Goal: Information Seeking & Learning: Learn about a topic

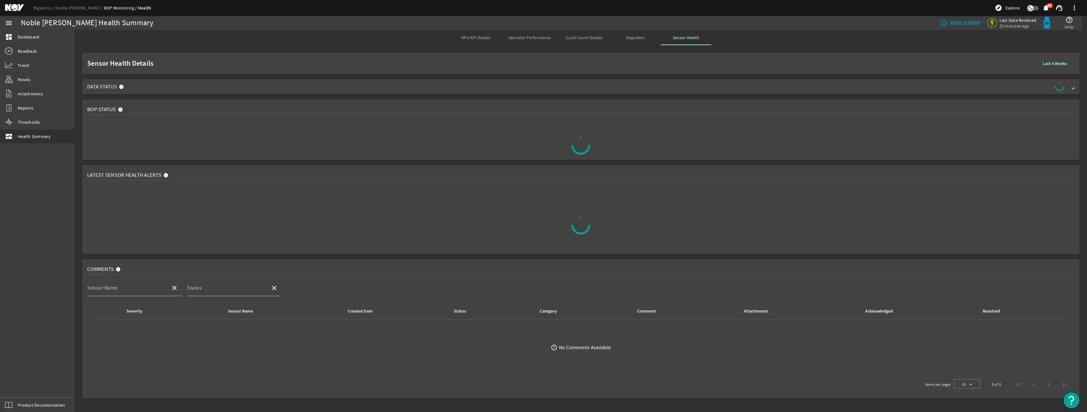
click at [753, 82] on span "Data Status" at bounding box center [579, 87] width 985 height 10
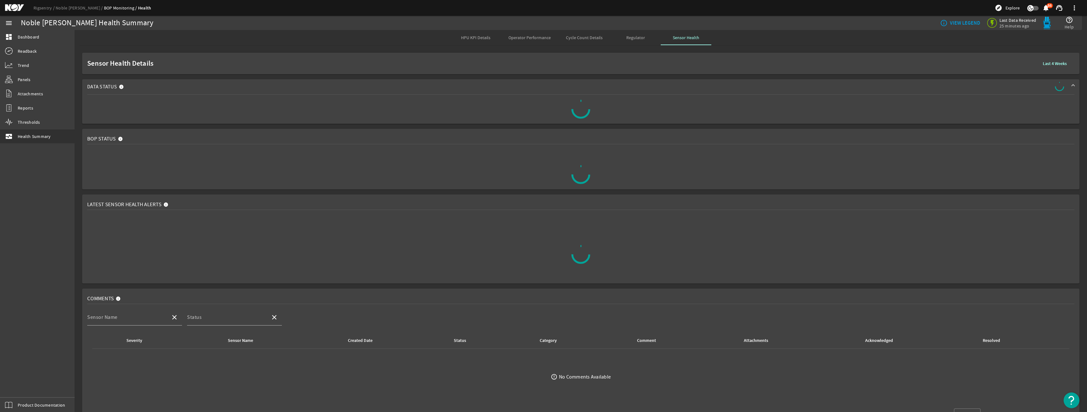
click at [638, 40] on span "Regulator" at bounding box center [635, 37] width 19 height 4
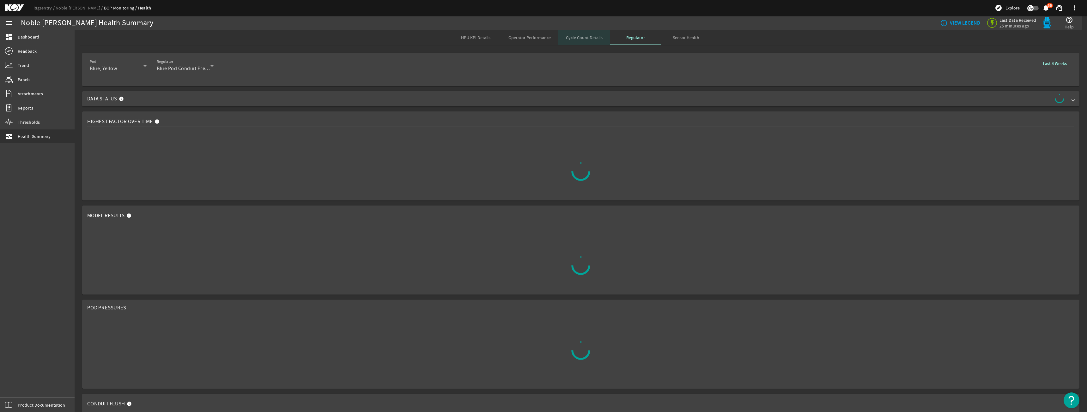
click at [593, 43] on span "Cycle Count Details" at bounding box center [584, 37] width 37 height 15
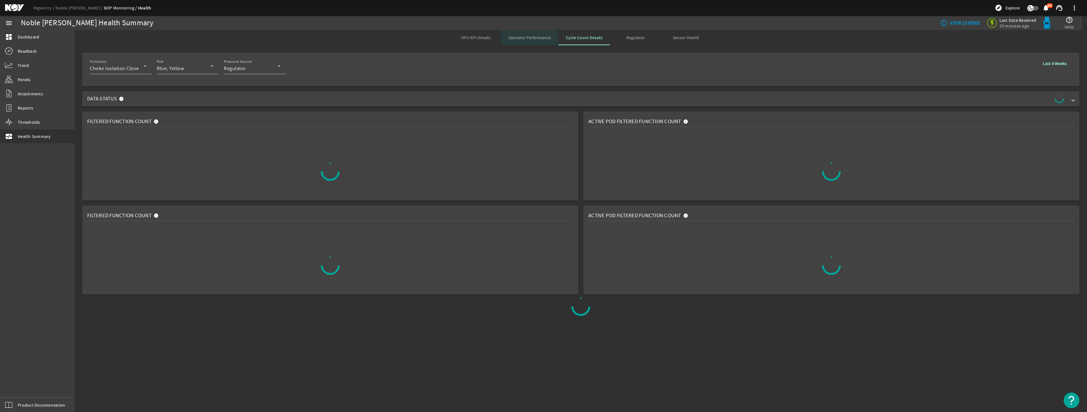
click at [506, 44] on div "Operator Performance" at bounding box center [530, 37] width 58 height 15
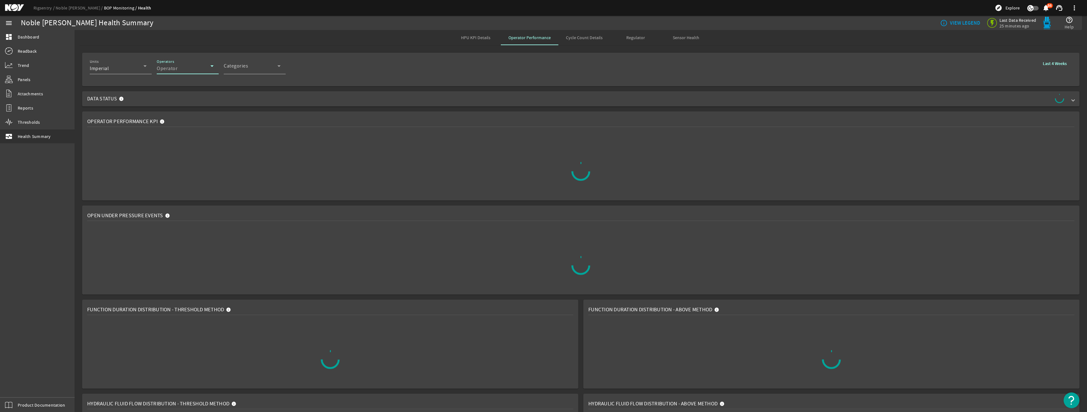
click at [178, 71] on div "Operator" at bounding box center [184, 69] width 54 height 8
click at [232, 73] on div at bounding box center [543, 206] width 1087 height 412
click at [243, 69] on span "Categories" at bounding box center [251, 69] width 54 height 8
click at [350, 95] on div at bounding box center [543, 206] width 1087 height 412
click at [349, 99] on span "Data Status" at bounding box center [579, 99] width 985 height 10
